Goal: Task Accomplishment & Management: Manage account settings

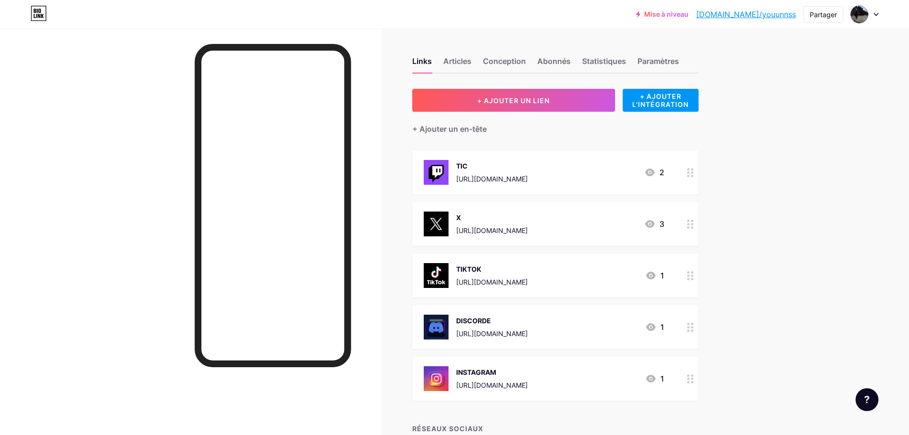
click at [528, 326] on div "DISCORDE [URL][DOMAIN_NAME]" at bounding box center [492, 326] width 72 height 25
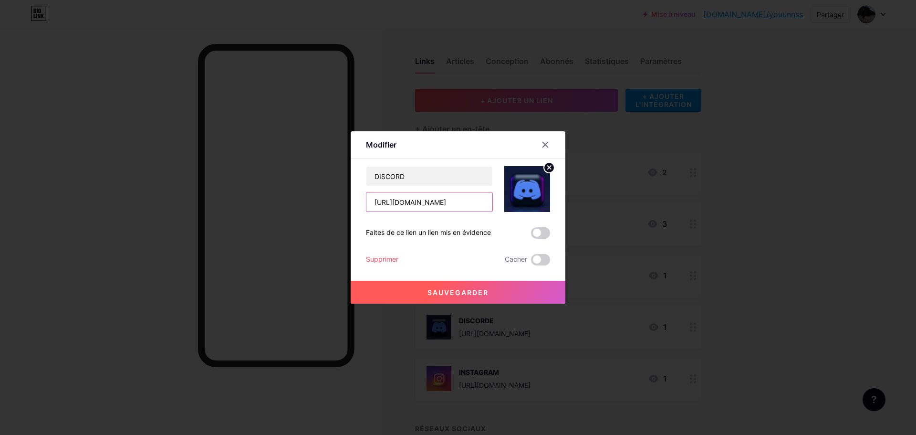
click at [459, 201] on input "[URL][DOMAIN_NAME]" at bounding box center [429, 201] width 126 height 19
paste input "ZhBD3ad3"
type input "[URL][DOMAIN_NAME]"
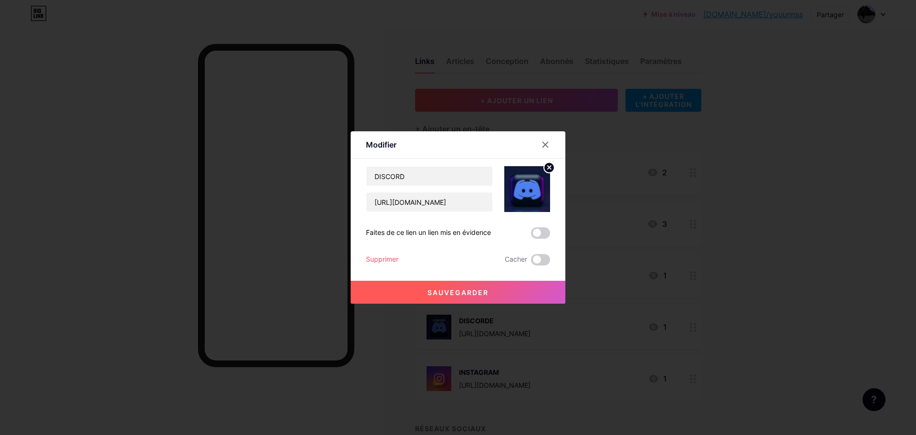
click at [474, 151] on div "Modifier" at bounding box center [458, 147] width 215 height 22
click at [433, 173] on input "DISCORD" at bounding box center [429, 176] width 126 height 19
click at [439, 154] on div "Modifier" at bounding box center [458, 147] width 215 height 22
click at [427, 180] on input "DISCORD" at bounding box center [429, 176] width 126 height 19
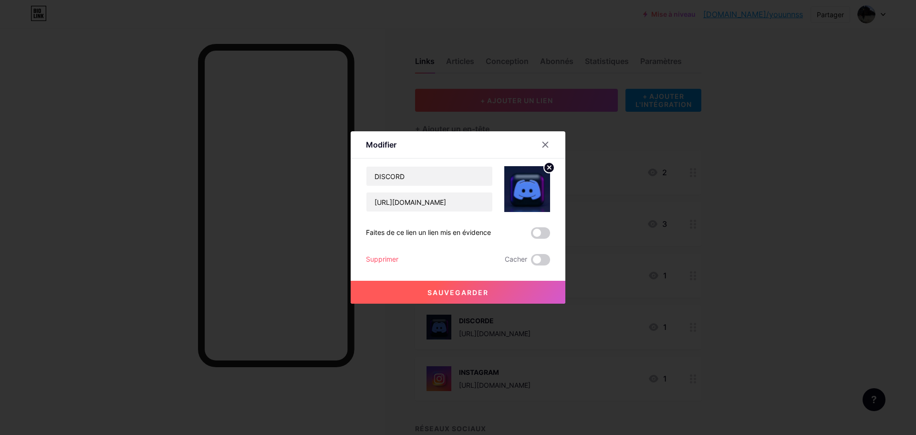
click at [436, 159] on div "Contenu YouTube Lisez des vidéos YouTube sans quitter votre page. AJOUTER Vimeo…" at bounding box center [458, 211] width 184 height 107
click at [469, 292] on font "Sauvegarder" at bounding box center [458, 292] width 61 height 8
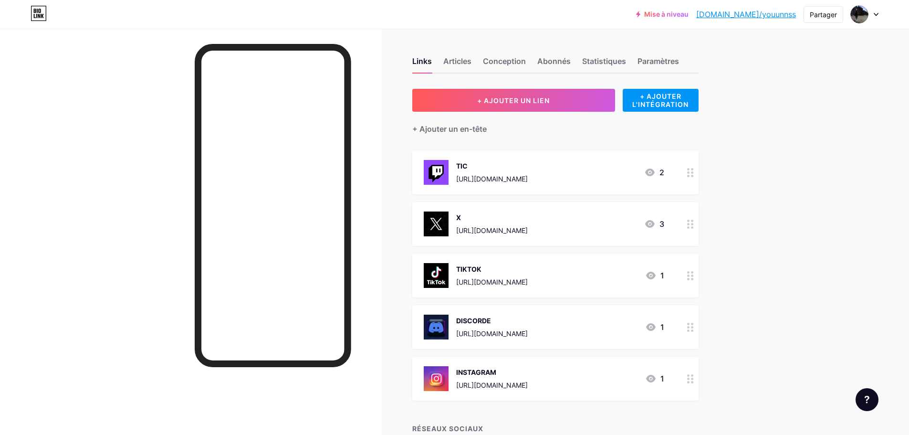
click at [656, 380] on icon at bounding box center [651, 379] width 10 height 8
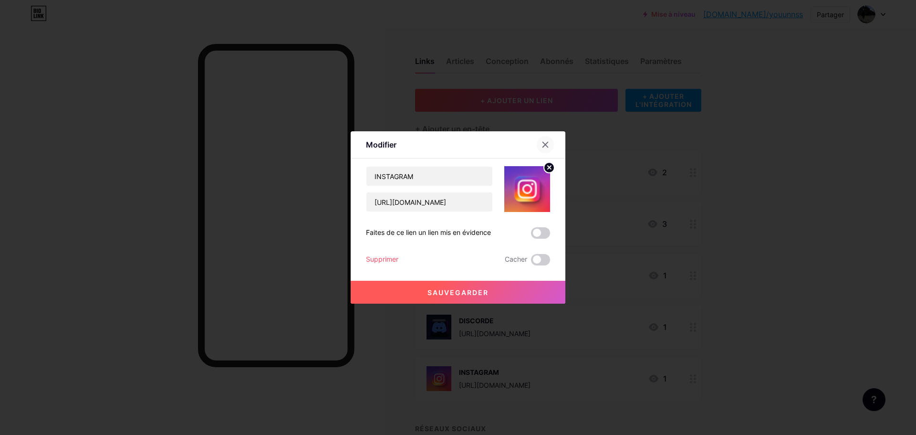
click at [548, 142] on icon at bounding box center [546, 145] width 8 height 8
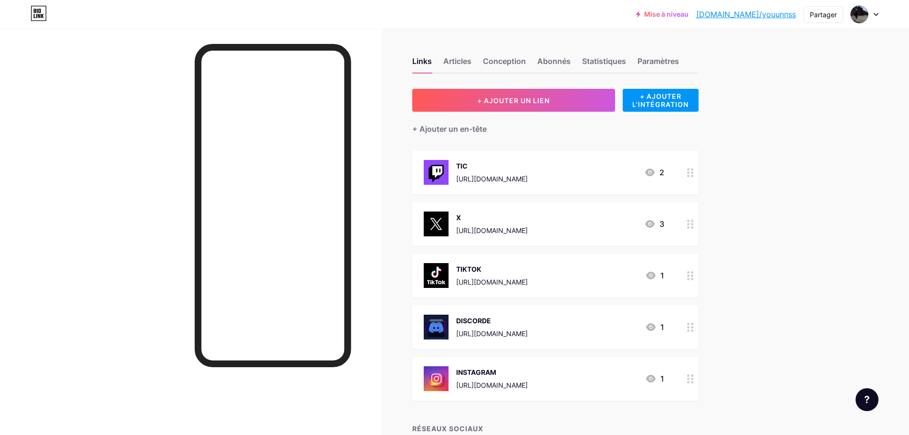
click at [655, 220] on icon at bounding box center [650, 224] width 10 height 8
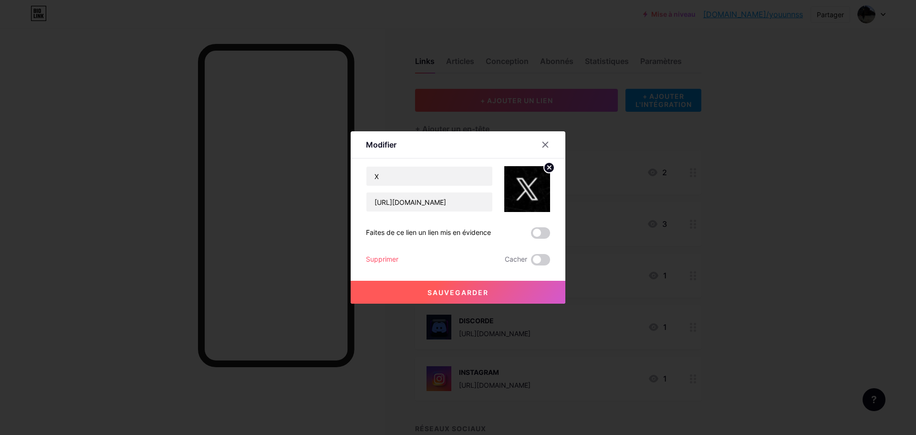
click at [553, 138] on div at bounding box center [551, 144] width 29 height 17
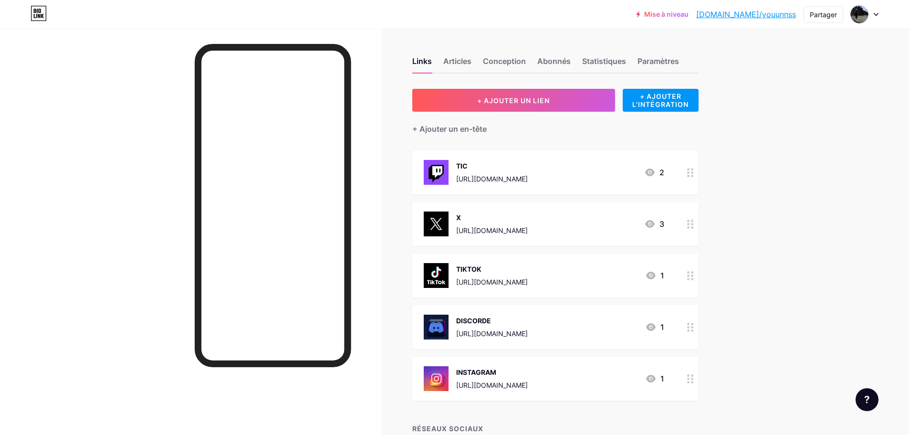
click at [520, 177] on font "[URL][DOMAIN_NAME]" at bounding box center [492, 179] width 72 height 8
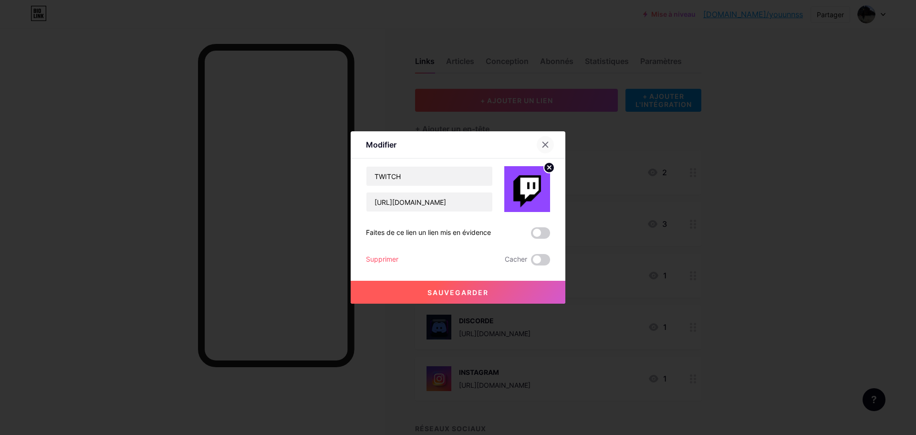
click at [548, 143] on icon at bounding box center [546, 145] width 8 height 8
